Goal: Information Seeking & Learning: Learn about a topic

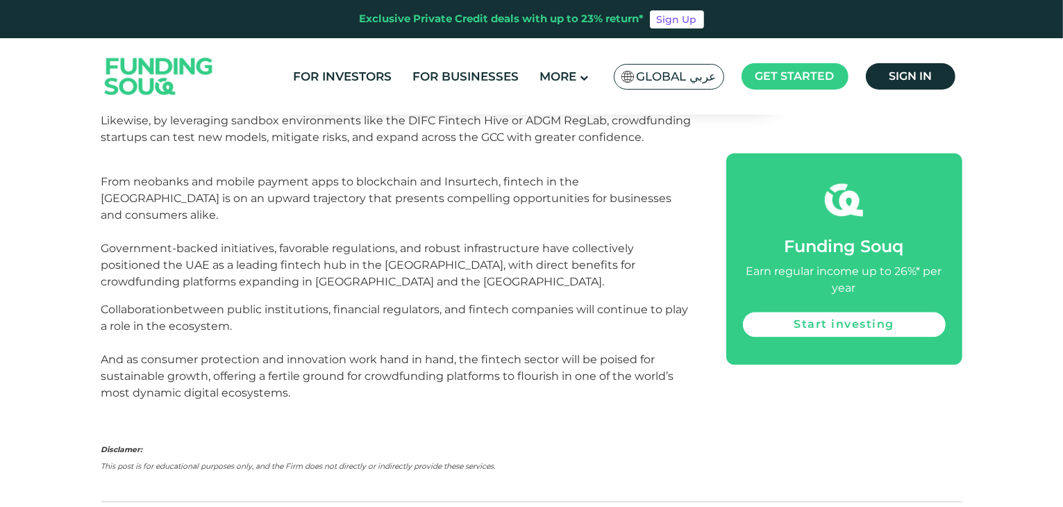
scroll to position [3882, 0]
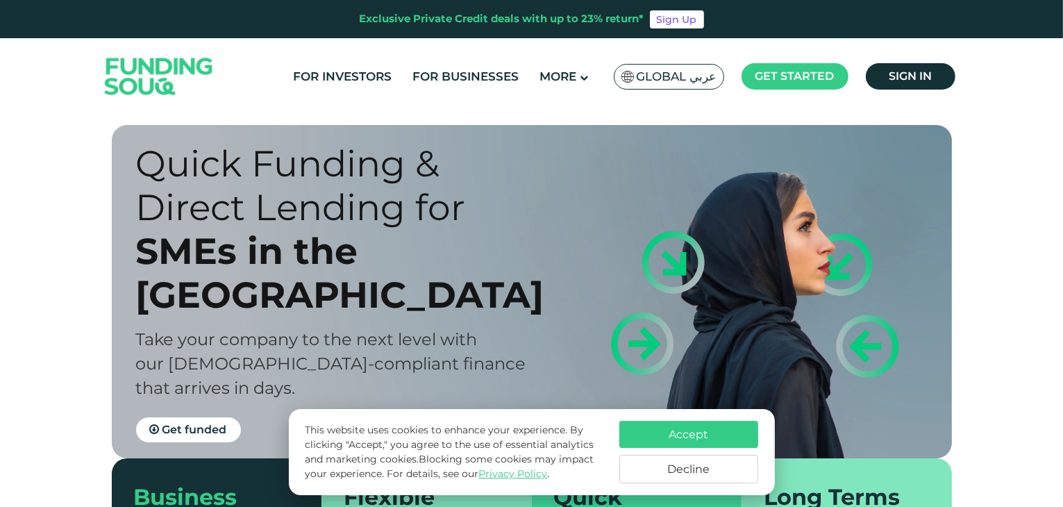
scroll to position [119, 0]
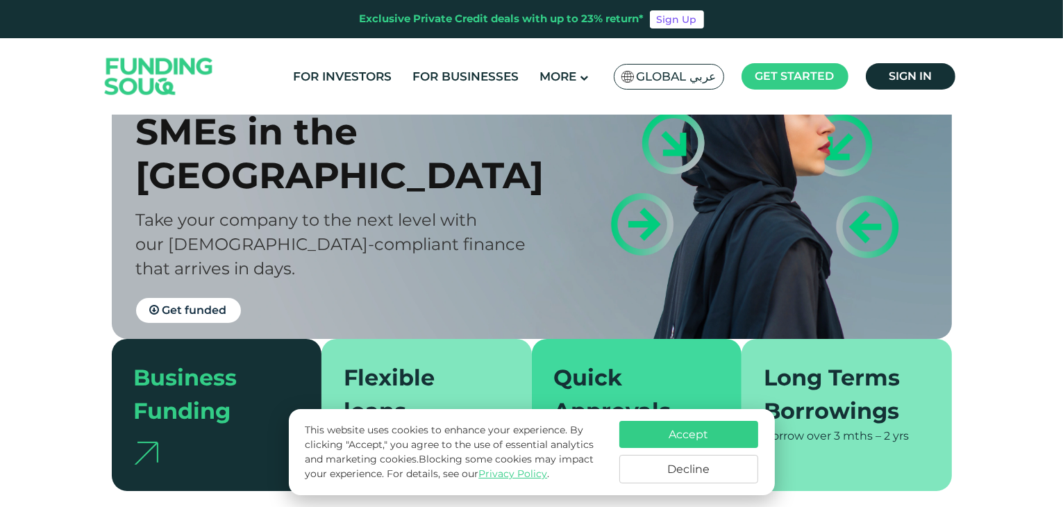
click at [695, 428] on button "Accept" at bounding box center [688, 434] width 139 height 27
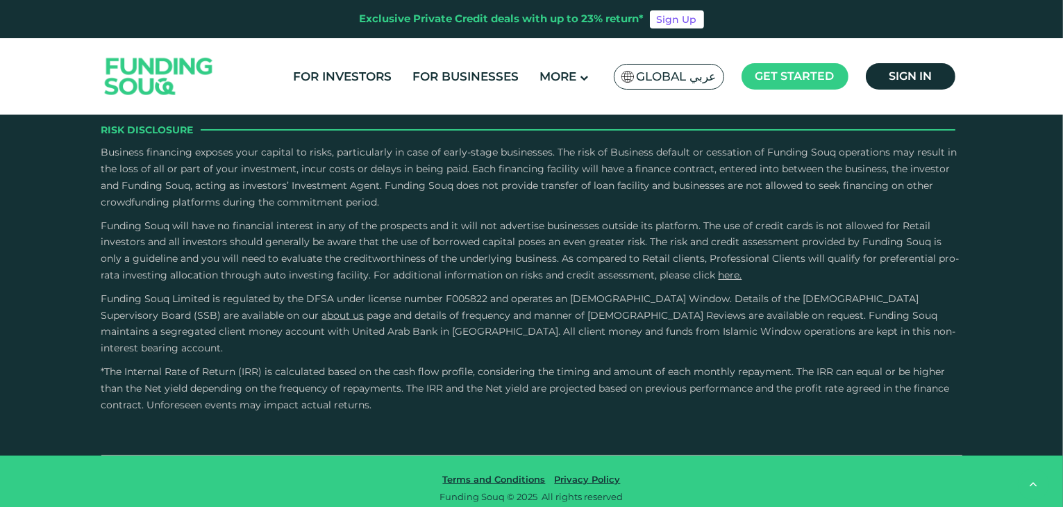
scroll to position [2106, 0]
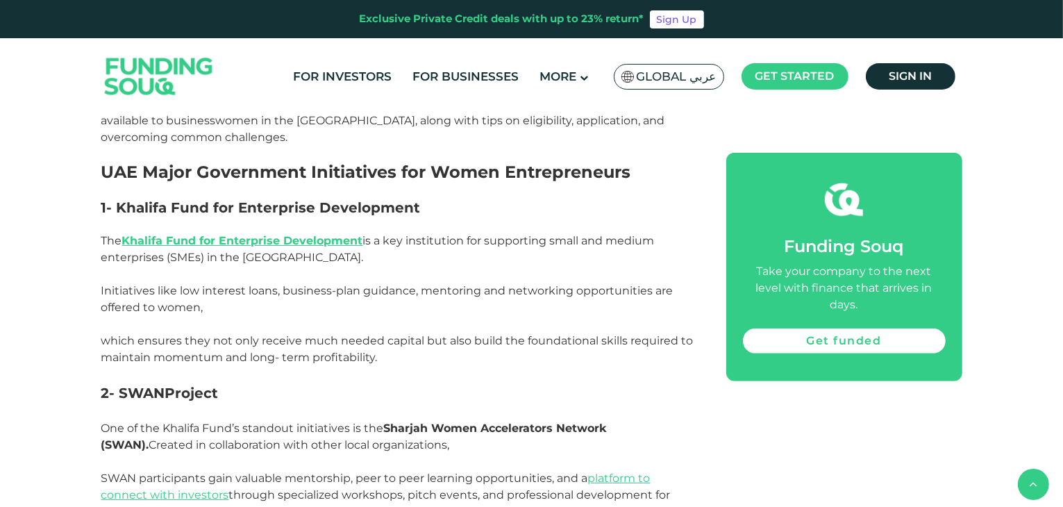
scroll to position [815, 0]
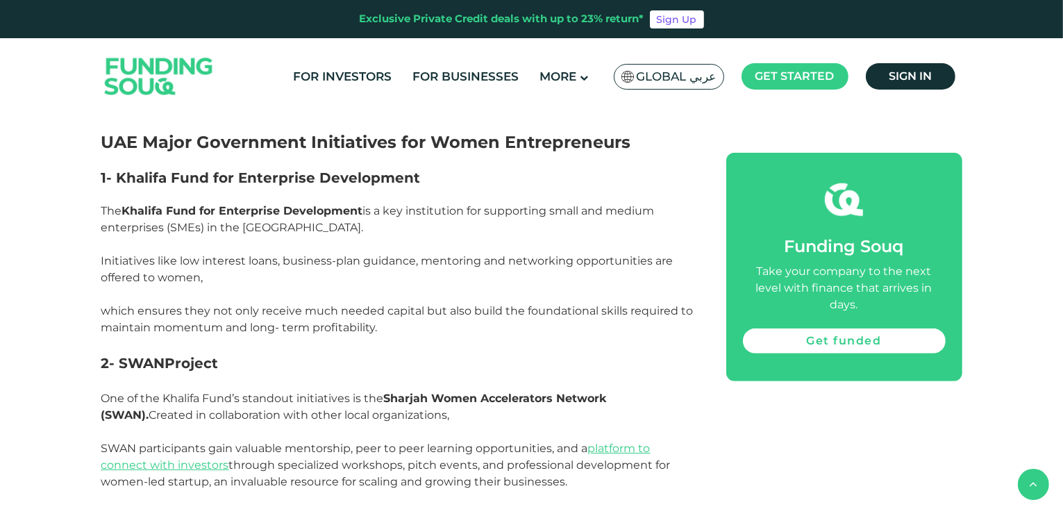
click at [296, 204] on link "Khalifa Fund for Enterprise Development" at bounding box center [242, 210] width 241 height 13
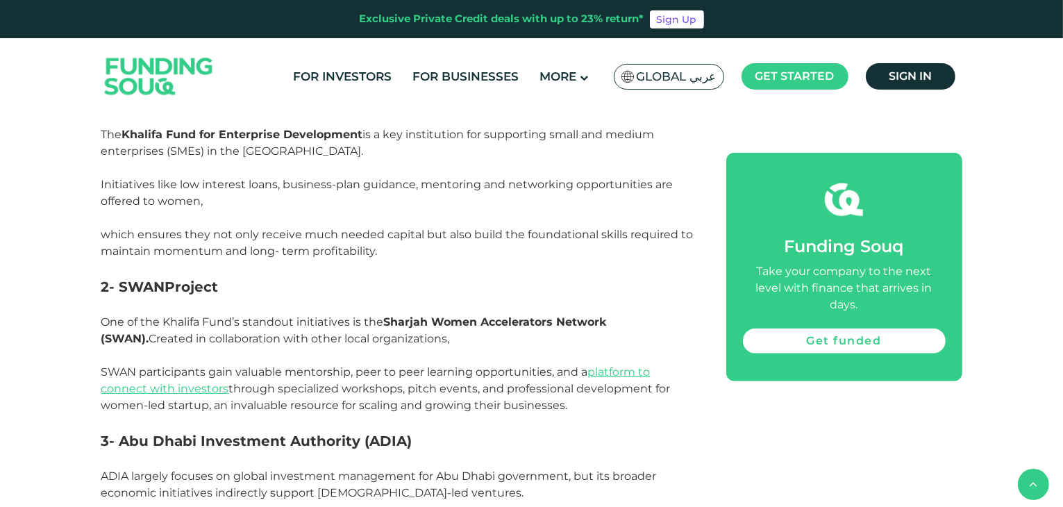
scroll to position [933, 0]
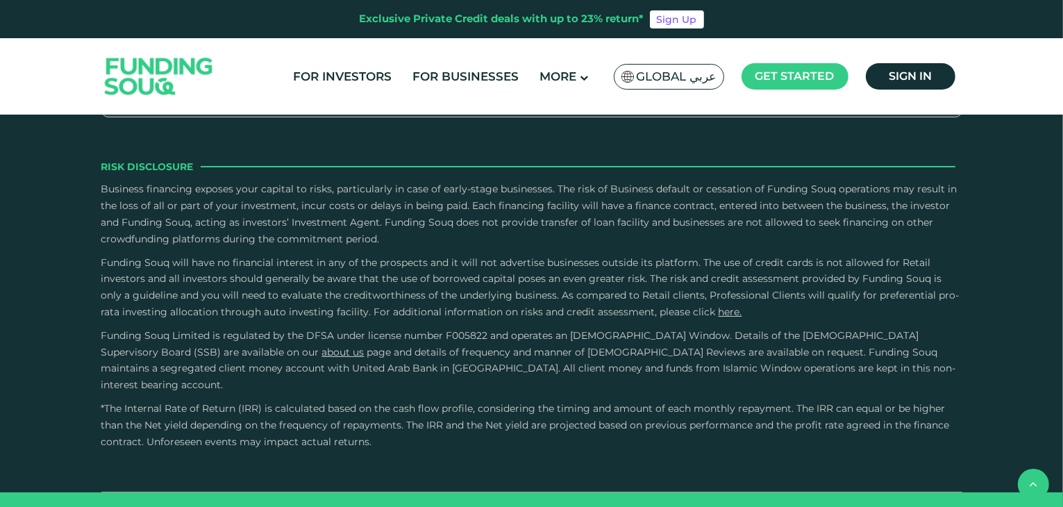
scroll to position [2378, 0]
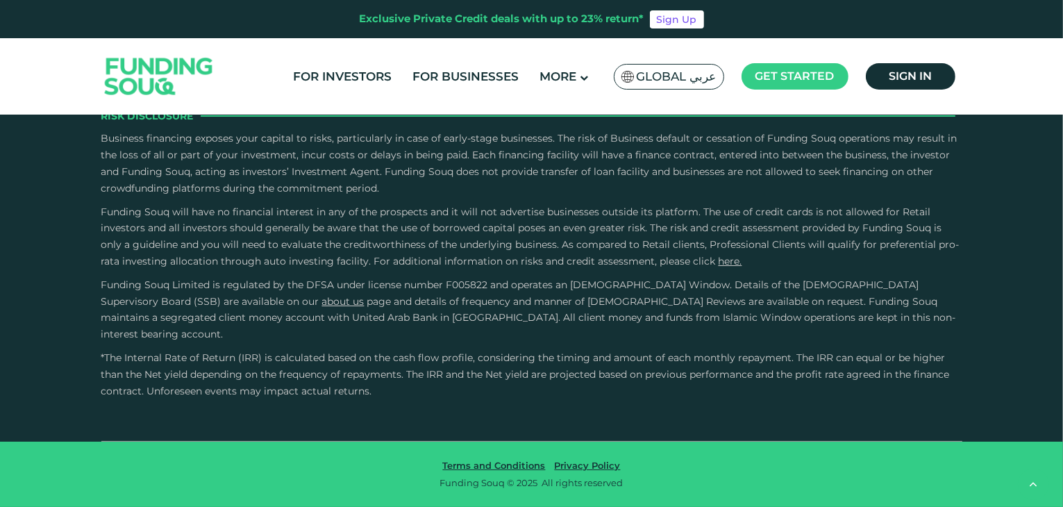
type tc-range-slider "4"
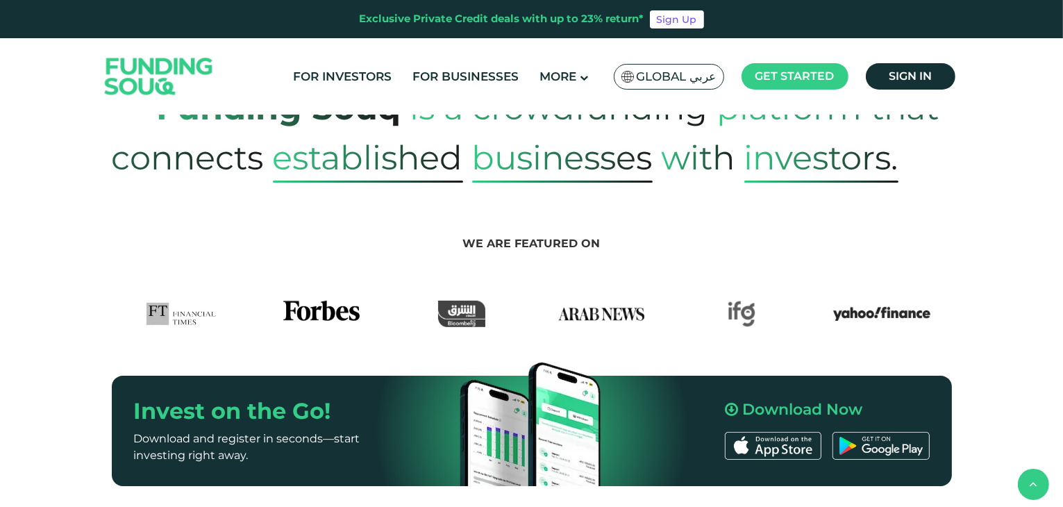
scroll to position [0, 0]
